Goal: Task Accomplishment & Management: Complete application form

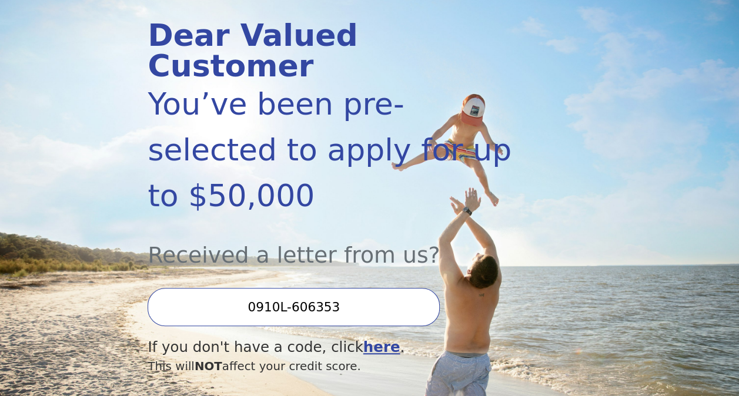
scroll to position [141, 0]
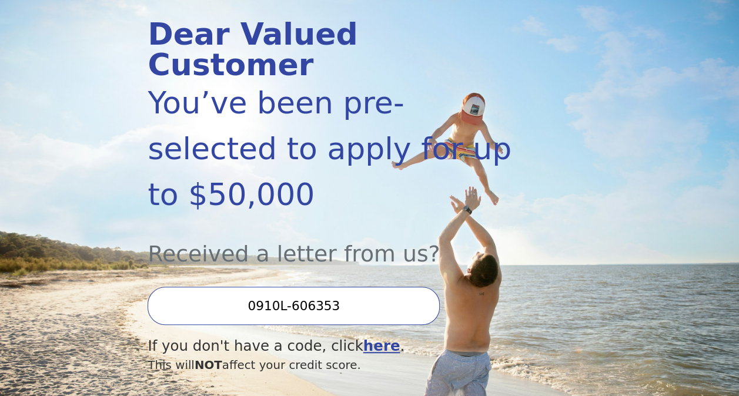
type input "0910L-606353"
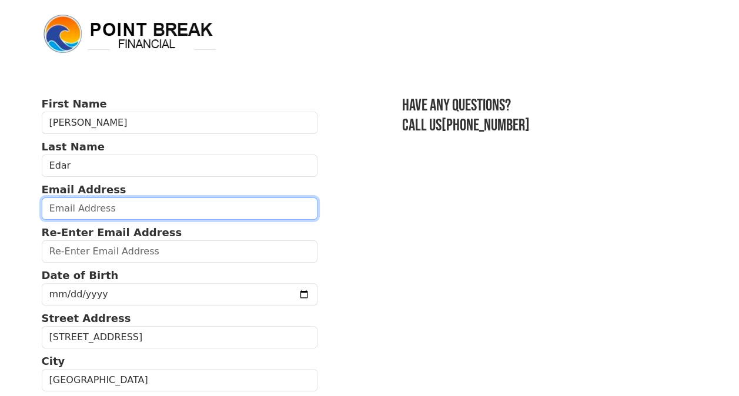
click at [108, 208] on input "email" at bounding box center [180, 209] width 276 height 22
type input "ynohtnaedar13@yahoo.com"
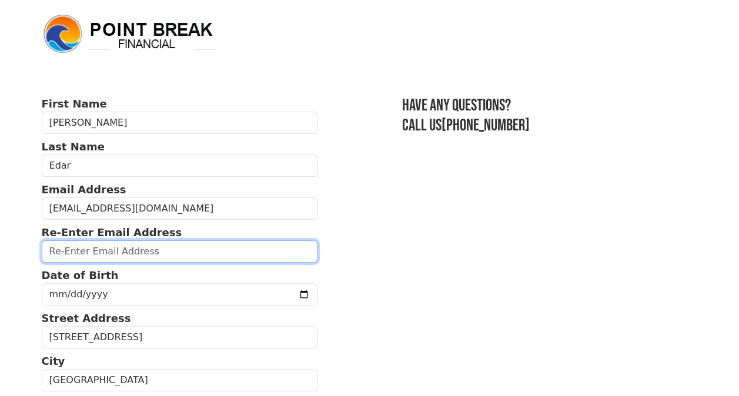
click at [119, 252] on input "email" at bounding box center [180, 251] width 276 height 22
type input "ynohtnaedar13@yahoo.com"
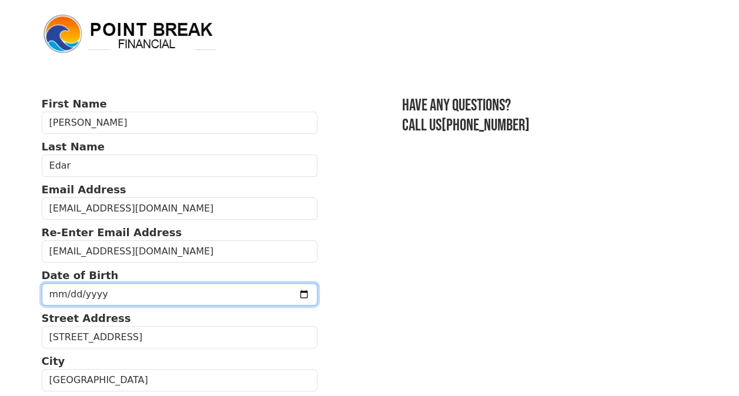
click at [118, 292] on input "date" at bounding box center [180, 294] width 276 height 22
type input "1977-06-13"
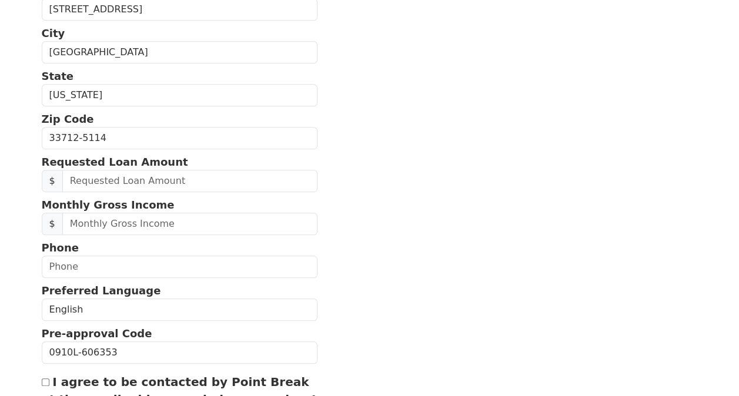
scroll to position [329, 0]
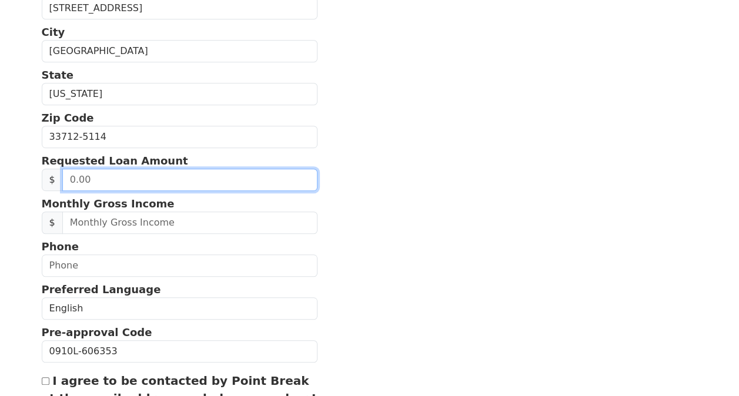
click at [179, 178] on input "text" at bounding box center [189, 180] width 255 height 22
type input "25,000.00"
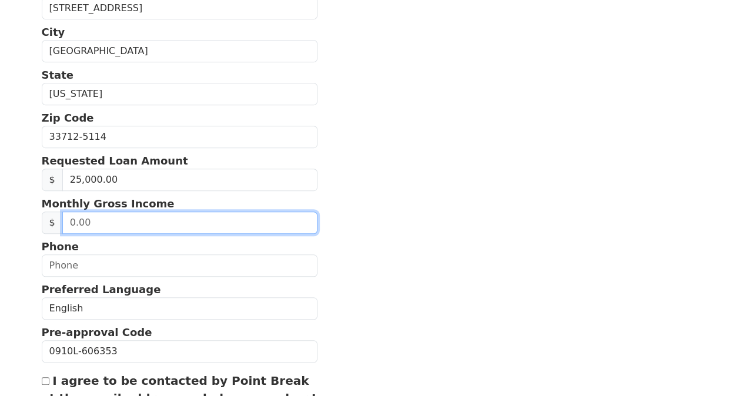
click at [187, 225] on input "text" at bounding box center [189, 223] width 255 height 22
type input "8,500.00"
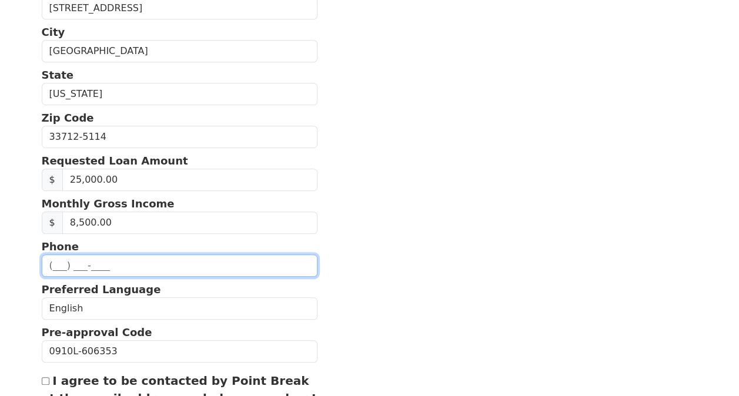
click at [131, 264] on input "text" at bounding box center [180, 266] width 276 height 22
type input "(727) 424-8126"
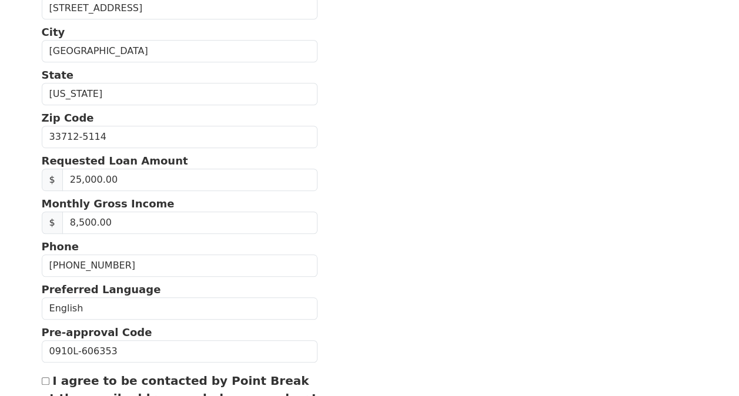
click at [45, 379] on input "I agree to be contacted by Point Break at the email address and phone number I …" at bounding box center [46, 381] width 8 height 8
checkbox input "true"
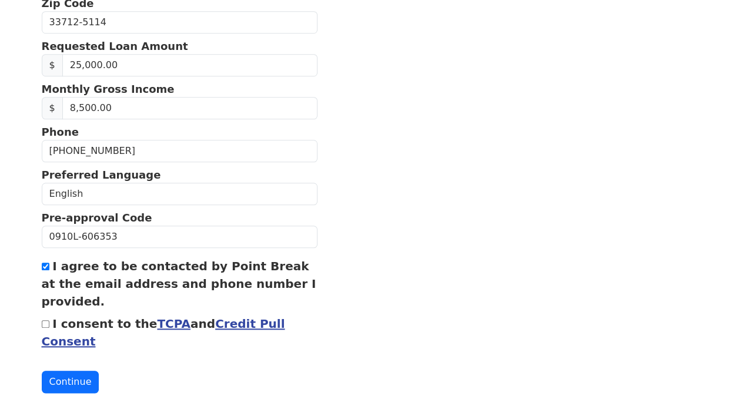
scroll to position [447, 0]
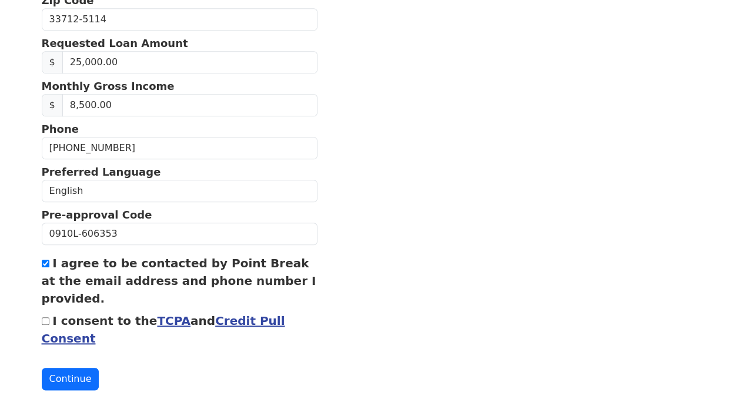
click at [44, 318] on input "I consent to the TCPA and Credit Pull Consent" at bounding box center [46, 322] width 8 height 8
checkbox input "true"
click at [72, 376] on button "Continue" at bounding box center [71, 379] width 58 height 22
